Goal: Information Seeking & Learning: Check status

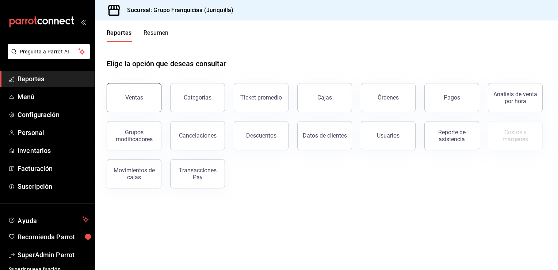
click at [137, 102] on button "Ventas" at bounding box center [134, 97] width 55 height 29
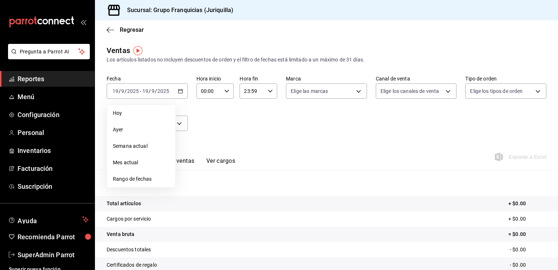
drag, startPoint x: 126, startPoint y: 128, endPoint x: 212, endPoint y: 109, distance: 87.5
click at [132, 129] on span "Ayer" at bounding box center [141, 130] width 57 height 8
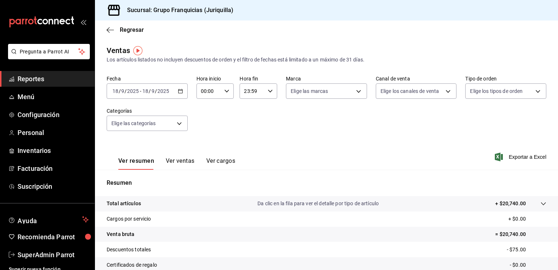
click at [175, 163] on button "Ver ventas" at bounding box center [180, 163] width 29 height 12
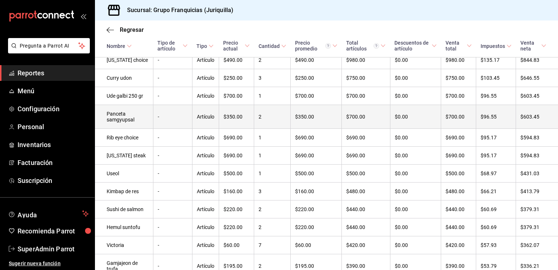
scroll to position [256, 0]
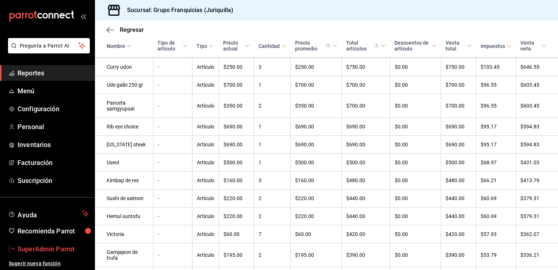
click at [28, 251] on span "SuperAdmin Parrot" at bounding box center [53, 249] width 71 height 10
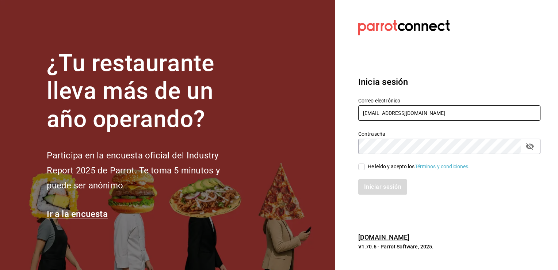
drag, startPoint x: 442, startPoint y: 113, endPoint x: 441, endPoint y: 117, distance: 3.7
click at [442, 113] on input "[EMAIL_ADDRESS][DOMAIN_NAME]" at bounding box center [449, 112] width 182 height 15
click at [438, 119] on input "[EMAIL_ADDRESS][DOMAIN_NAME]" at bounding box center [449, 112] width 182 height 15
type input "[EMAIL_ADDRESS][DOMAIN_NAME]"
click at [365, 167] on span "He leído y acepto los Términos y condiciones." at bounding box center [417, 167] width 105 height 8
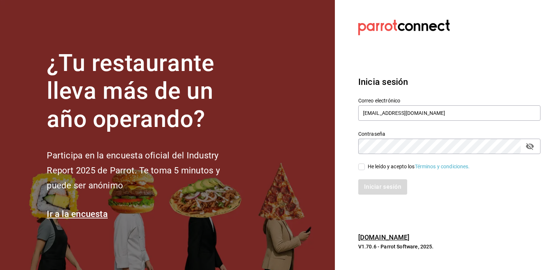
click at [365, 167] on input "He leído y acepto los Términos y condiciones." at bounding box center [361, 166] width 7 height 7
checkbox input "true"
click at [374, 194] on button "Iniciar sesión" at bounding box center [383, 186] width 50 height 15
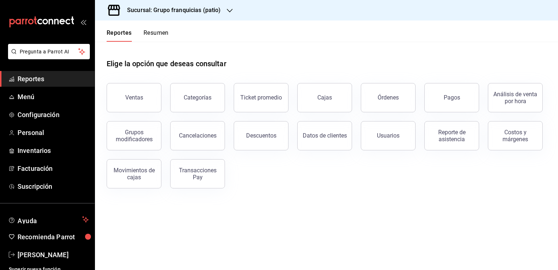
click at [202, 6] on h3 "Sucursal: Grupo franquicias (patio)" at bounding box center [171, 10] width 100 height 9
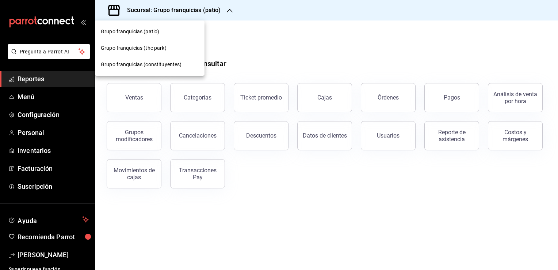
click at [144, 36] on div "Grupo franquicias (patio)" at bounding box center [150, 31] width 110 height 16
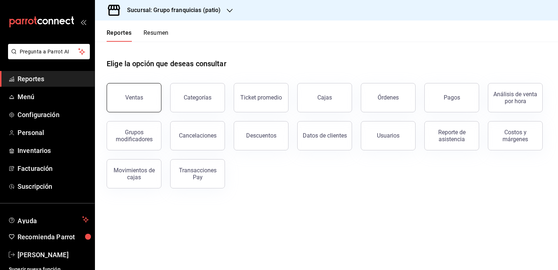
click at [128, 99] on div "Ventas" at bounding box center [134, 97] width 18 height 7
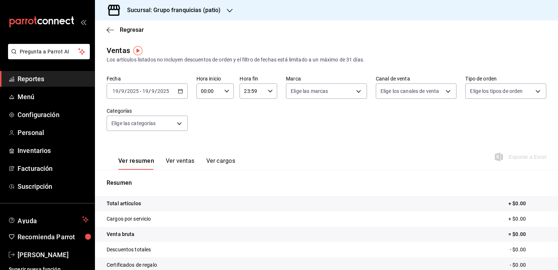
click at [180, 88] on div "2025-09-19 19 / 9 / 2025 - 2025-09-19 19 / 9 / 2025" at bounding box center [147, 90] width 81 height 15
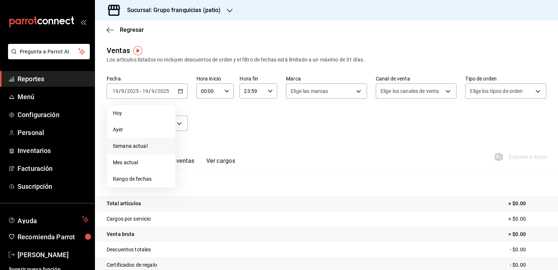
click at [134, 147] on span "Semana actual" at bounding box center [141, 146] width 57 height 8
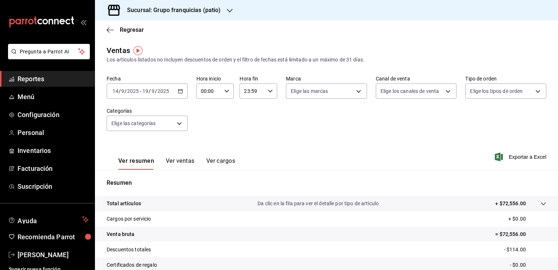
click at [175, 162] on button "Ver ventas" at bounding box center [180, 163] width 29 height 12
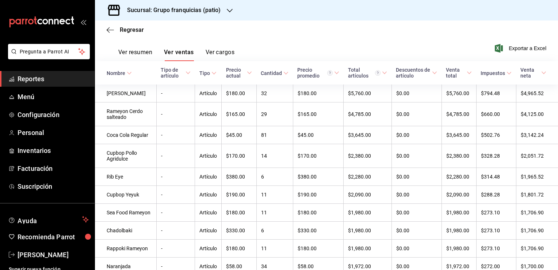
scroll to position [110, 0]
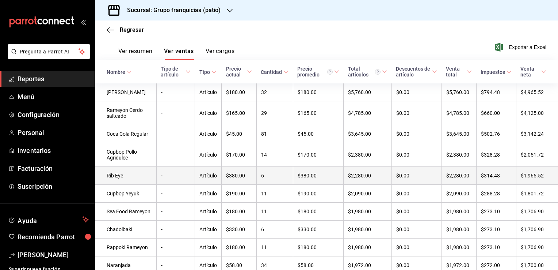
click at [137, 185] on td "Rib Eye" at bounding box center [125, 176] width 61 height 18
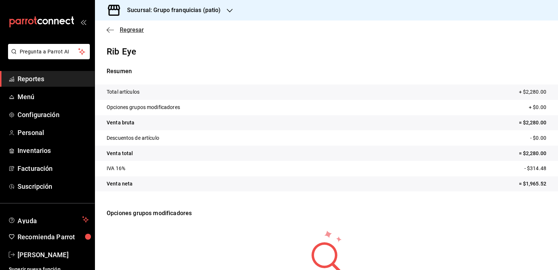
click at [107, 30] on icon "button" at bounding box center [110, 30] width 7 height 7
click at [110, 29] on icon "button" at bounding box center [110, 30] width 7 height 7
click at [133, 30] on span "Regresar" at bounding box center [132, 29] width 24 height 7
click at [140, 11] on h3 "Sucursal: Grupo franquicias (patio)" at bounding box center [171, 10] width 100 height 9
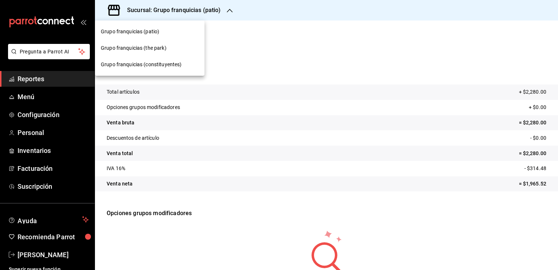
click at [146, 14] on div at bounding box center [279, 135] width 558 height 270
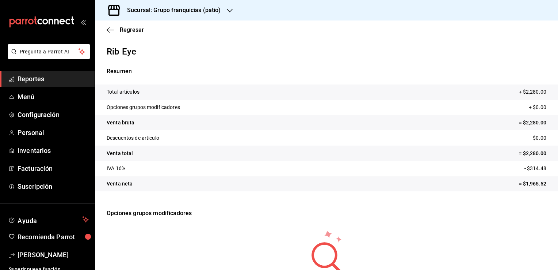
click at [34, 80] on span "Reportes" at bounding box center [53, 79] width 71 height 10
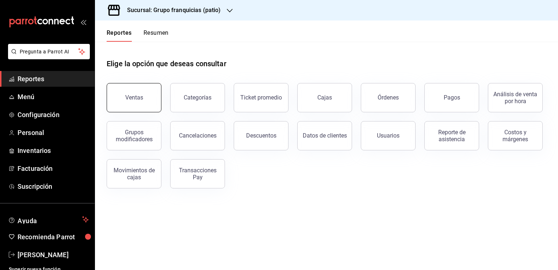
click at [132, 105] on button "Ventas" at bounding box center [134, 97] width 55 height 29
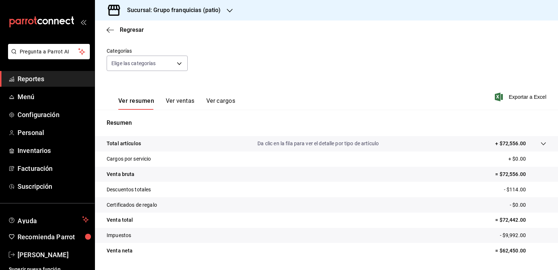
scroll to position [73, 0]
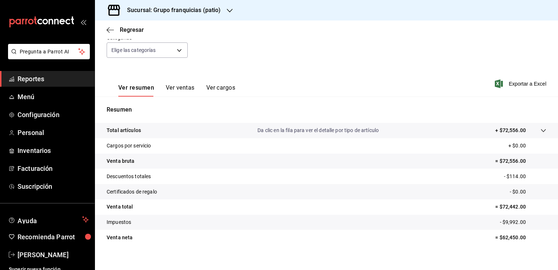
click at [185, 81] on div "Ver resumen Ver ventas Ver cargos" at bounding box center [171, 85] width 129 height 21
click at [190, 91] on button "Ver ventas" at bounding box center [180, 90] width 29 height 12
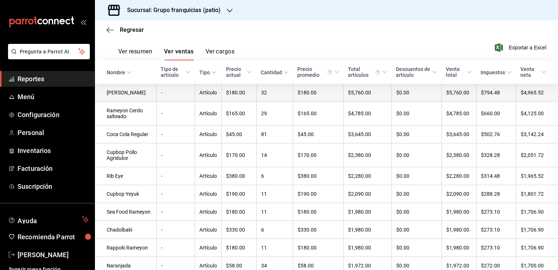
scroll to position [110, 0]
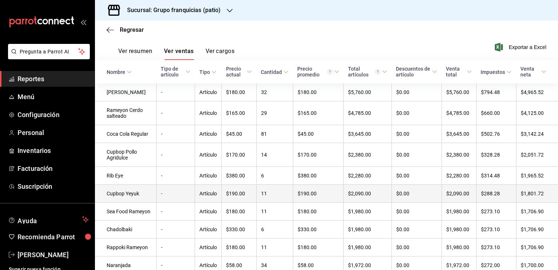
click at [379, 202] on td "$2,090.00" at bounding box center [368, 194] width 48 height 18
